Goal: Task Accomplishment & Management: Manage account settings

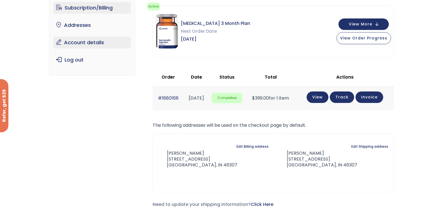
scroll to position [56, 0]
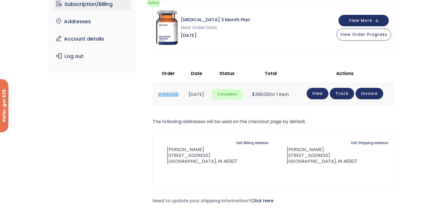
click at [164, 94] on link "#1880168" at bounding box center [168, 94] width 21 height 6
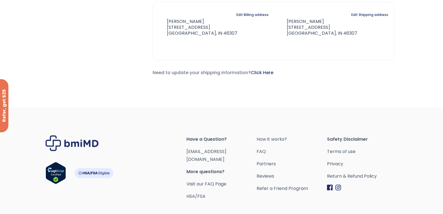
scroll to position [185, 0]
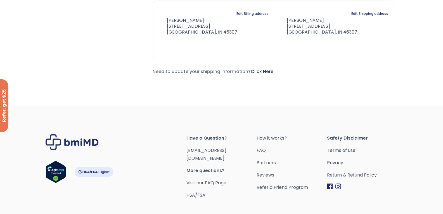
click at [208, 167] on span "More questions?" at bounding box center [222, 171] width 70 height 8
click at [205, 180] on link "Visit our FAQ Page" at bounding box center [207, 183] width 40 height 6
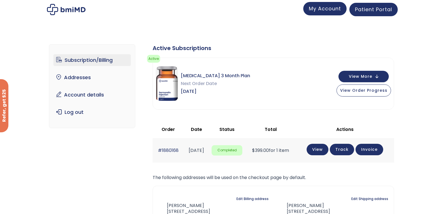
click at [320, 11] on span "My Account" at bounding box center [325, 8] width 32 height 7
click at [102, 60] on link "Subscription/Billing" at bounding box center [91, 60] width 77 height 12
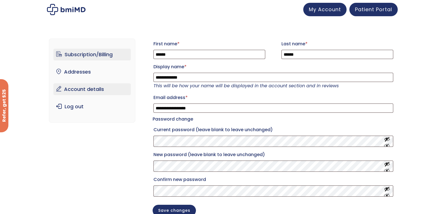
click at [90, 53] on link "Subscription/Billing" at bounding box center [91, 55] width 77 height 12
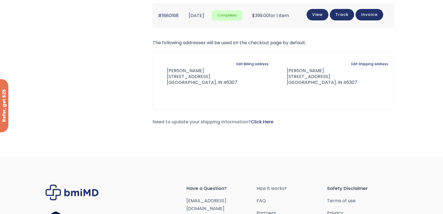
scroll to position [211, 0]
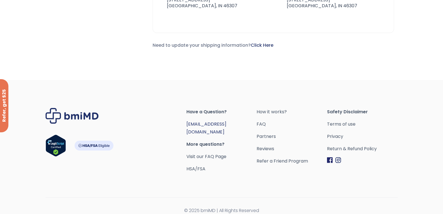
click at [218, 123] on link "[EMAIL_ADDRESS][DOMAIN_NAME]" at bounding box center [207, 128] width 40 height 14
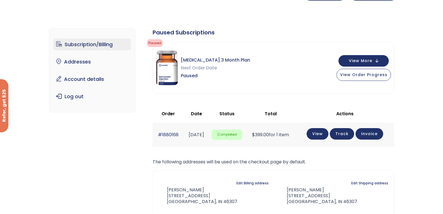
scroll to position [0, 0]
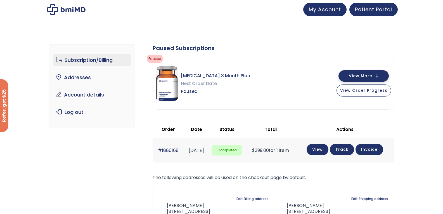
click at [374, 79] on button "View More" at bounding box center [364, 75] width 50 height 11
